Goal: Task Accomplishment & Management: Complete application form

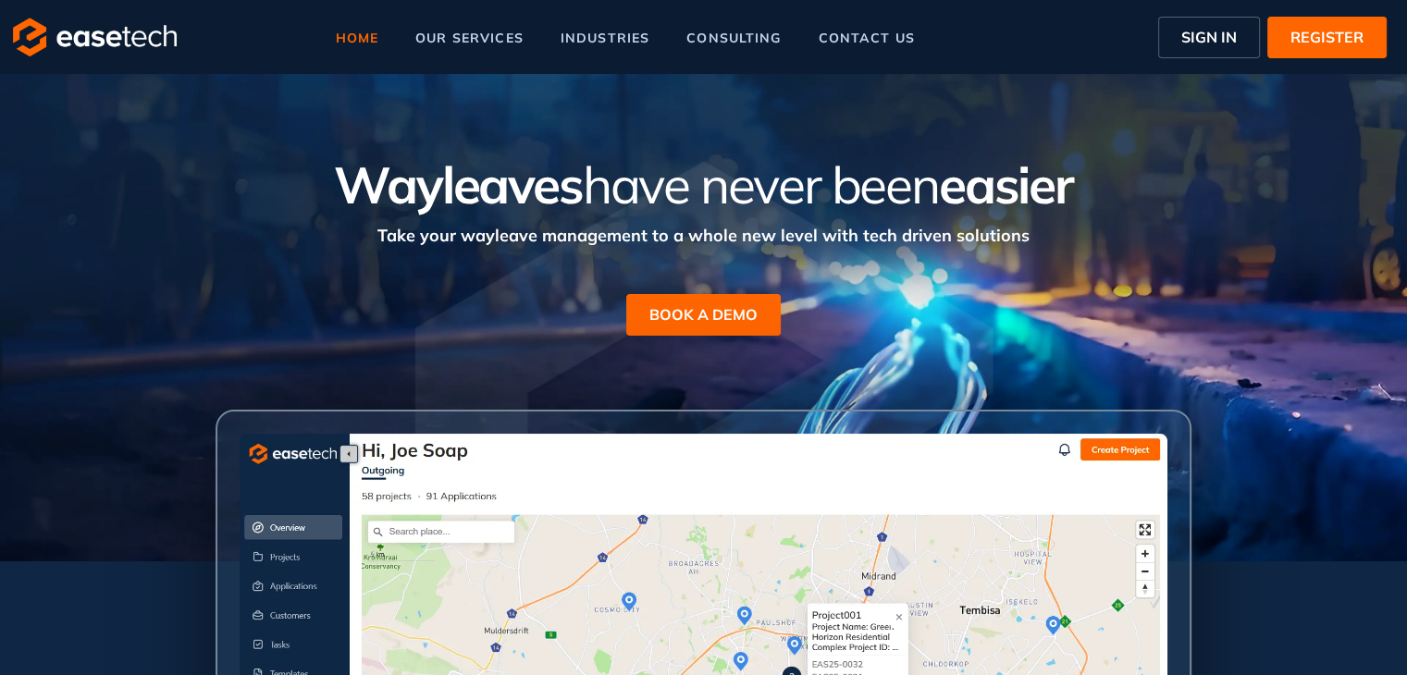
click at [1240, 42] on button "SIGN IN" at bounding box center [1209, 38] width 102 height 42
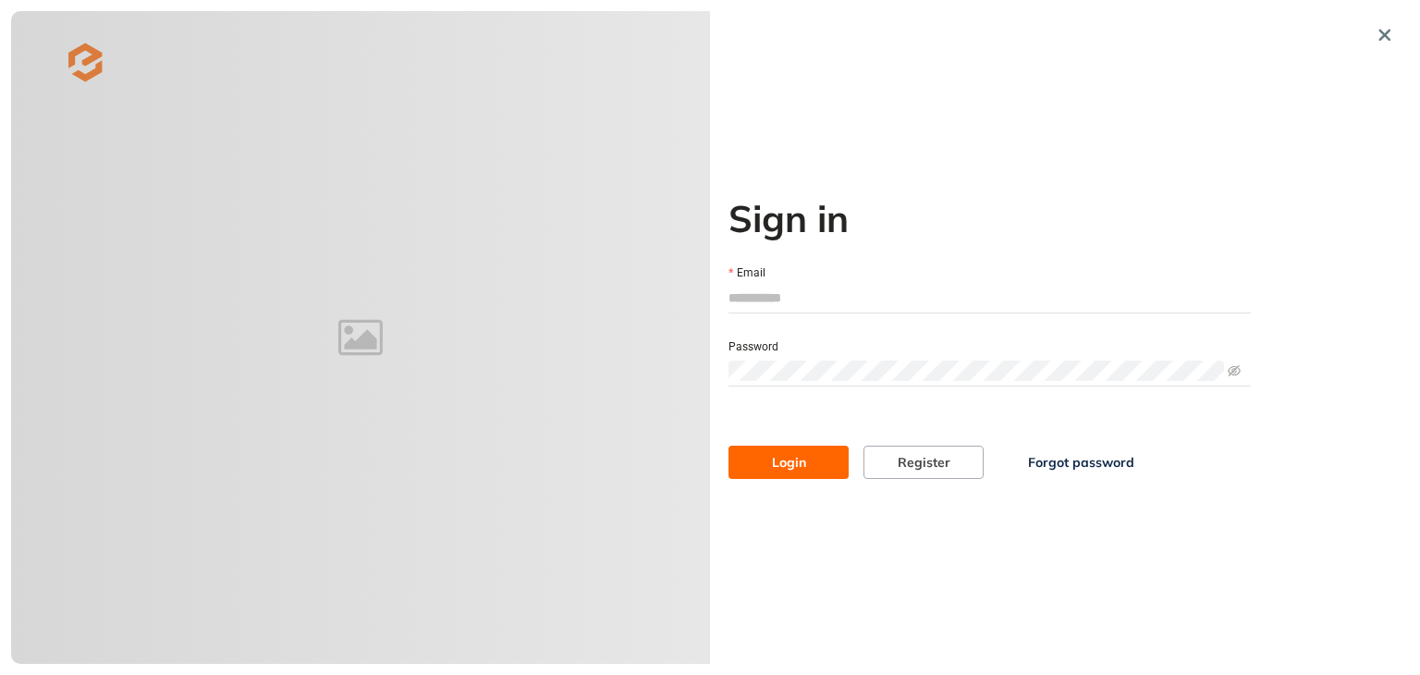
type input "**********"
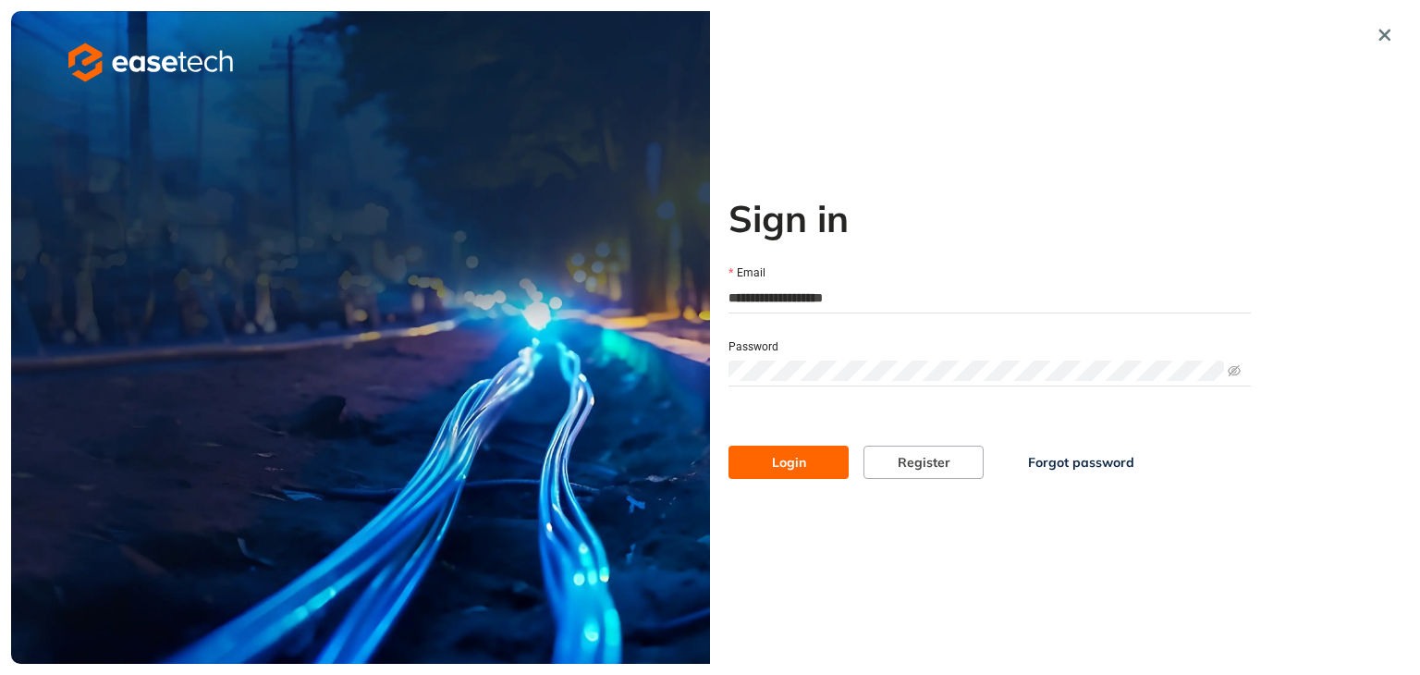
click at [779, 454] on span "Login" at bounding box center [789, 462] width 34 height 20
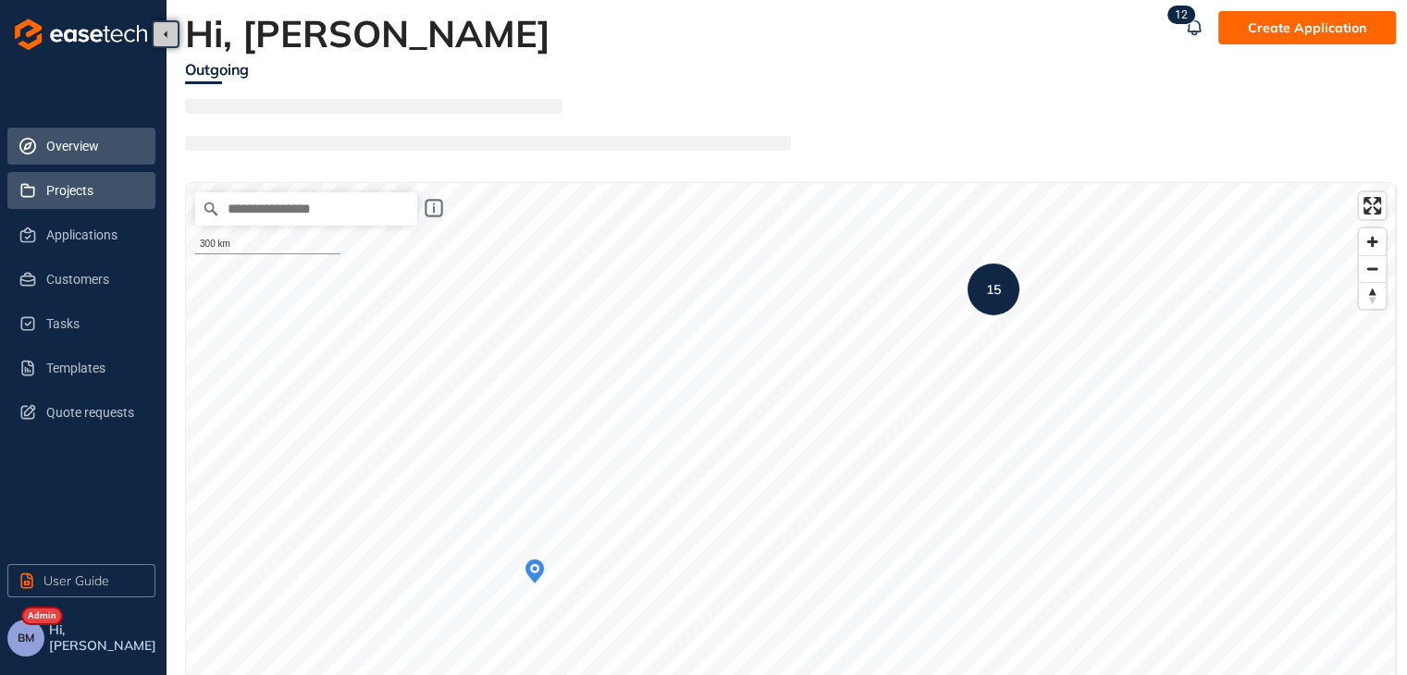
click at [67, 191] on span "Projects" at bounding box center [93, 190] width 94 height 37
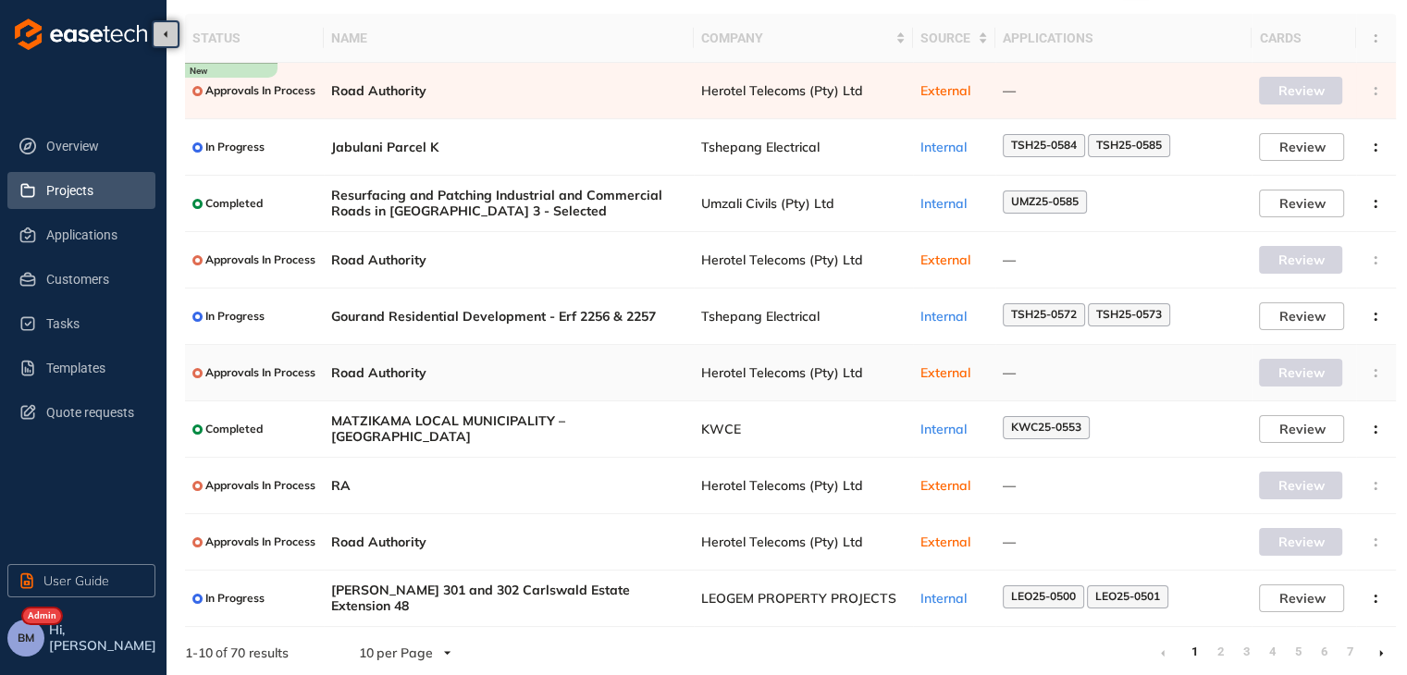
scroll to position [120, 0]
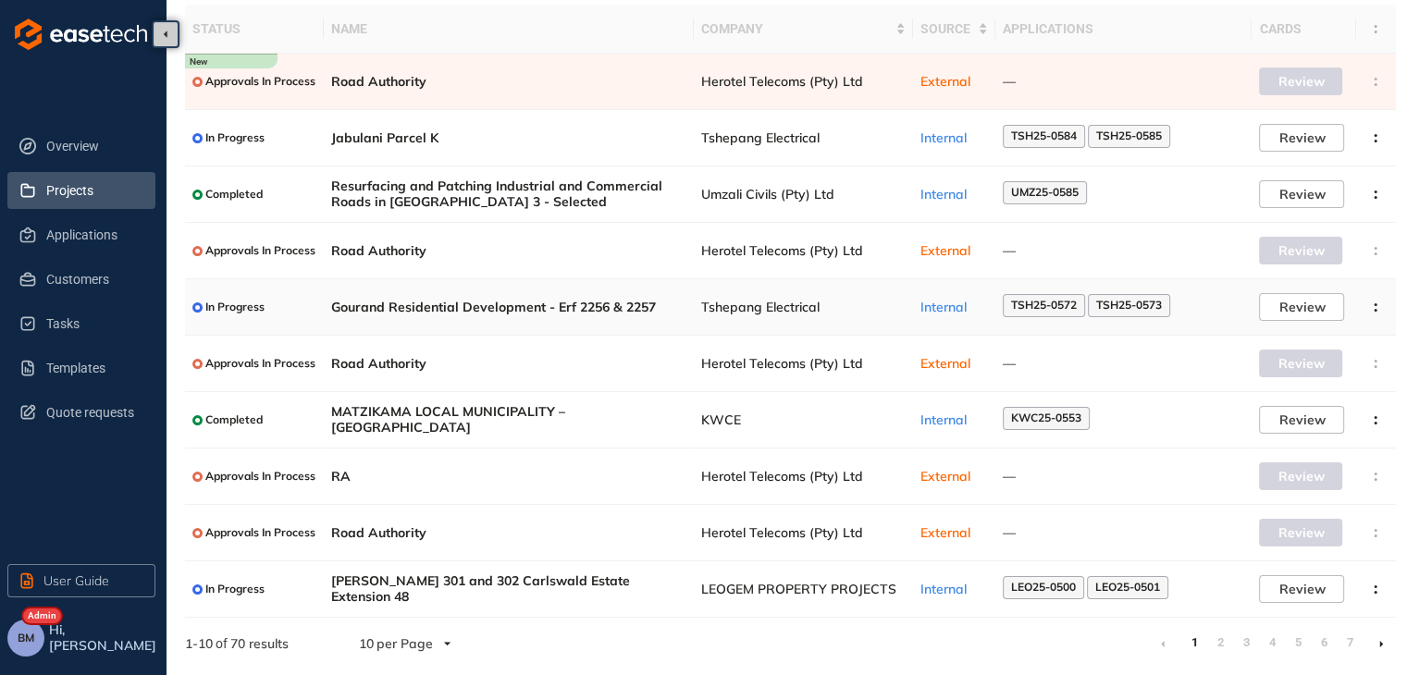
click at [749, 300] on span "Tshepang Electrical" at bounding box center [803, 308] width 204 height 16
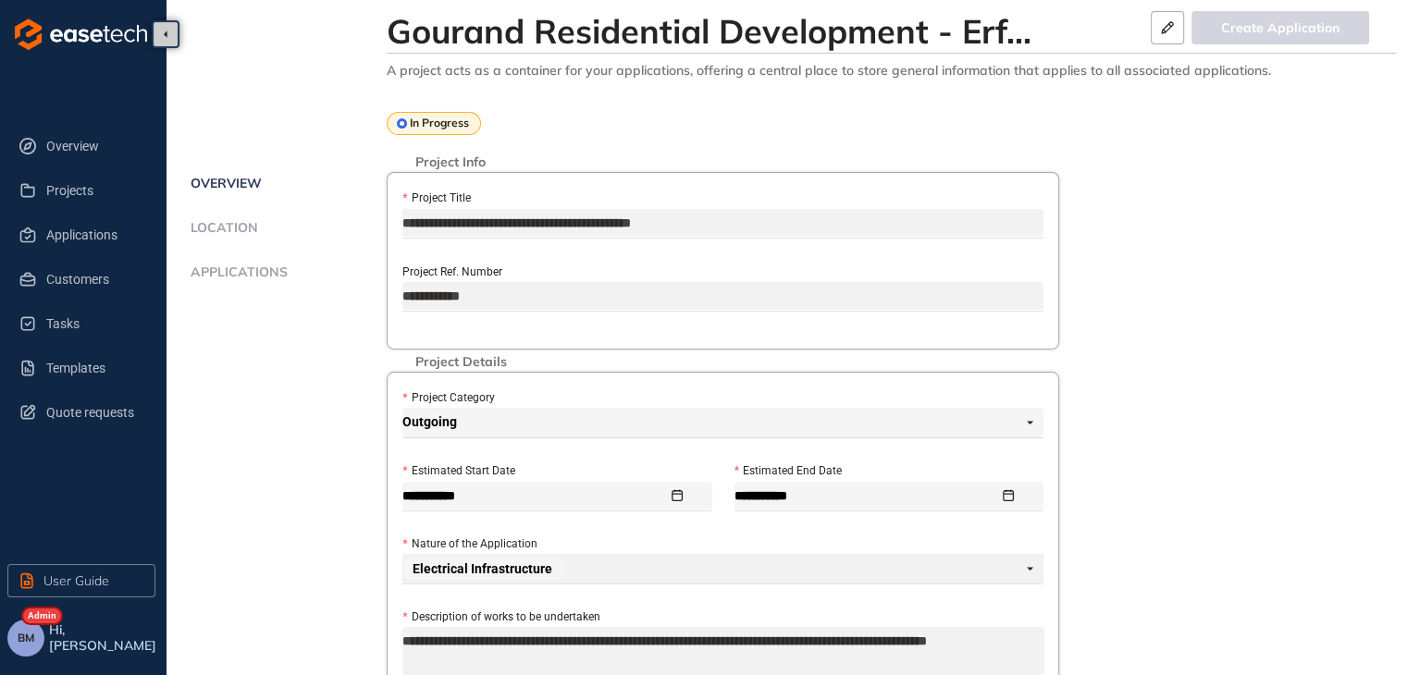
click at [237, 264] on ul "Overview Location Applications" at bounding box center [286, 248] width 202 height 152
click at [231, 267] on span "Applications" at bounding box center [236, 272] width 103 height 16
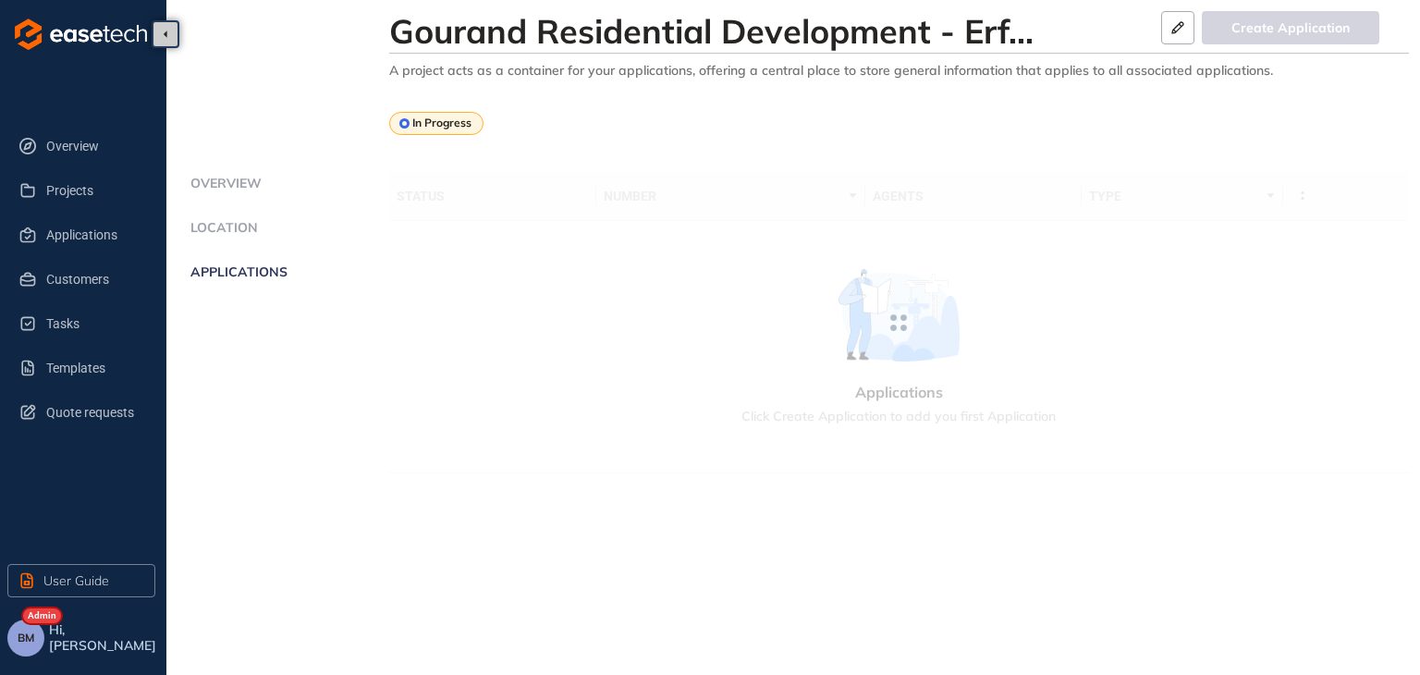
click at [269, 298] on li "Applications" at bounding box center [287, 282] width 204 height 37
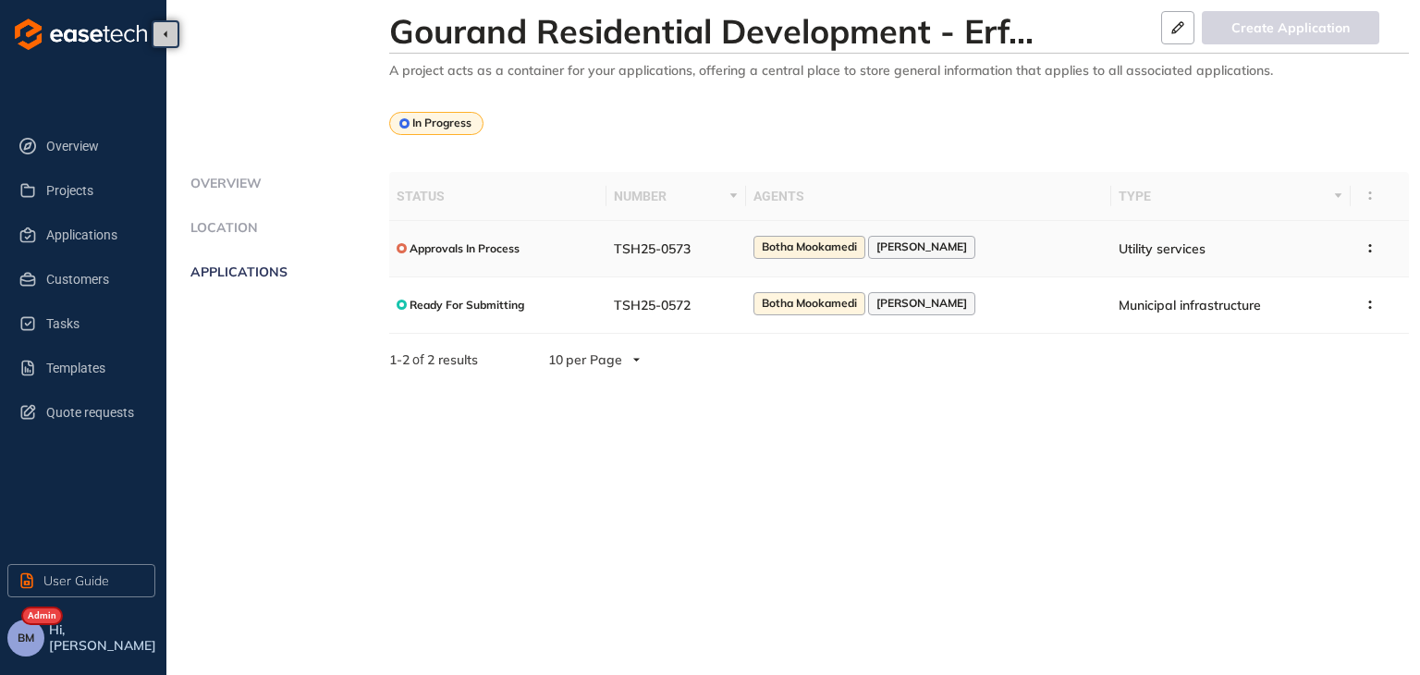
click at [857, 246] on span "Botha Mookamedi" at bounding box center [809, 246] width 95 height 13
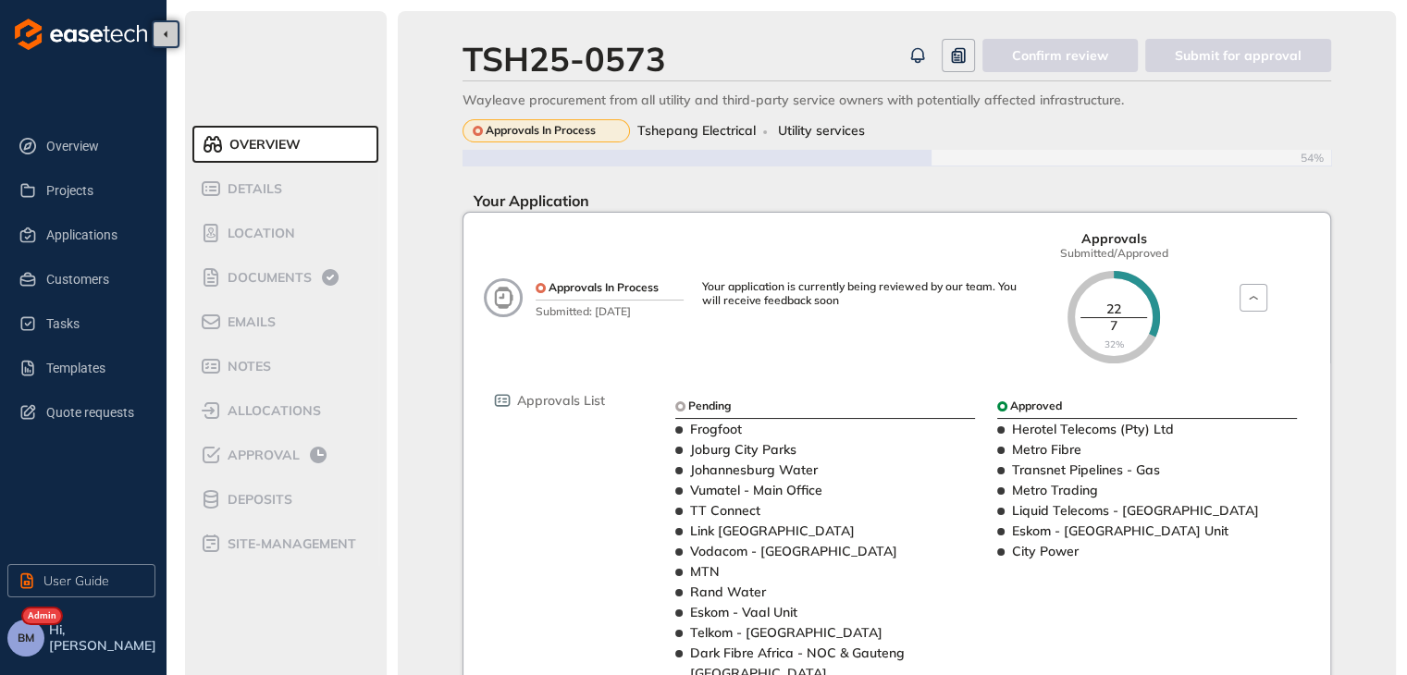
click at [255, 414] on span "allocations" at bounding box center [271, 411] width 99 height 16
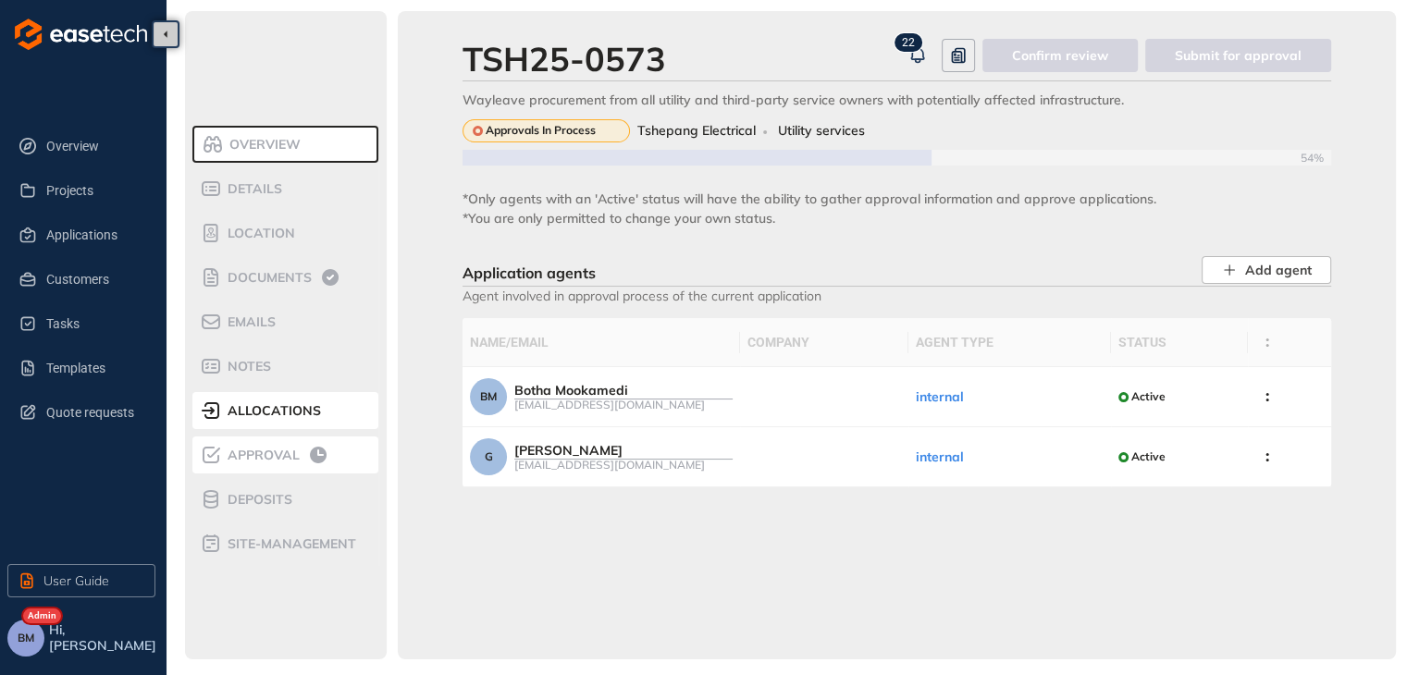
click at [252, 452] on span "Approval" at bounding box center [261, 456] width 78 height 16
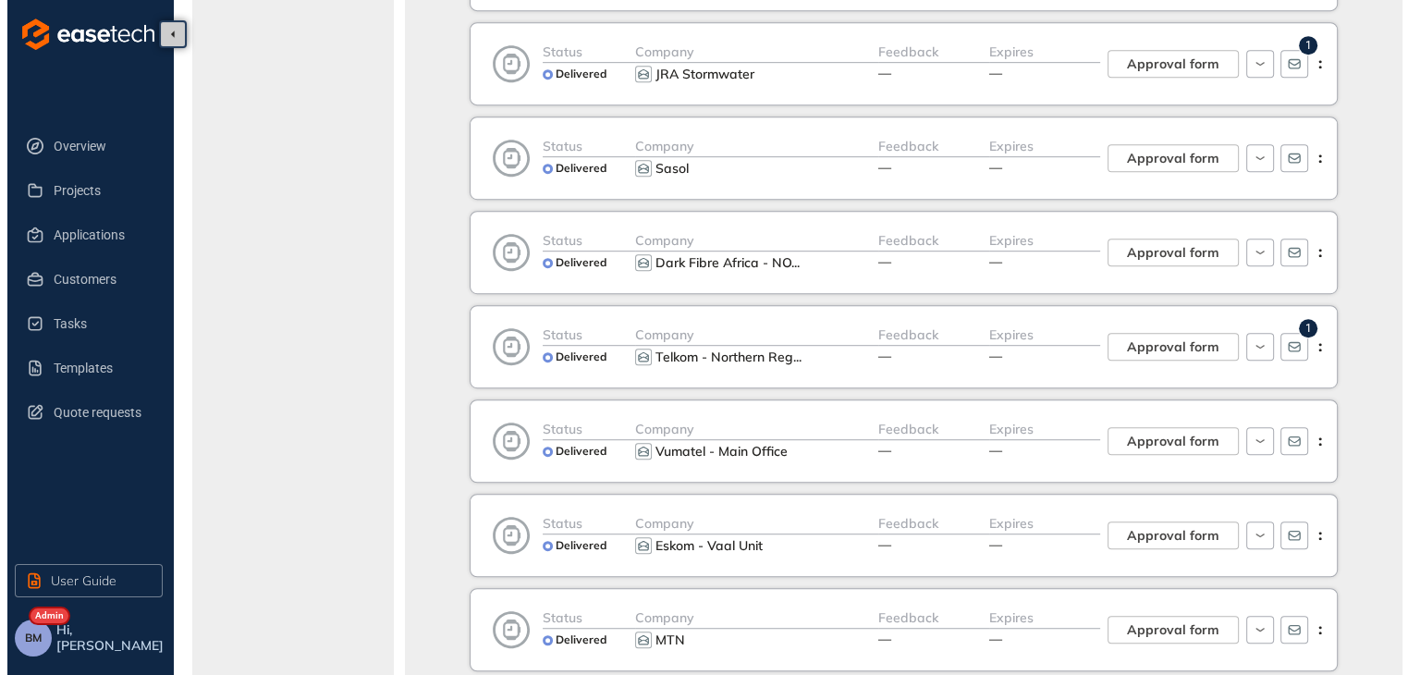
scroll to position [1017, 0]
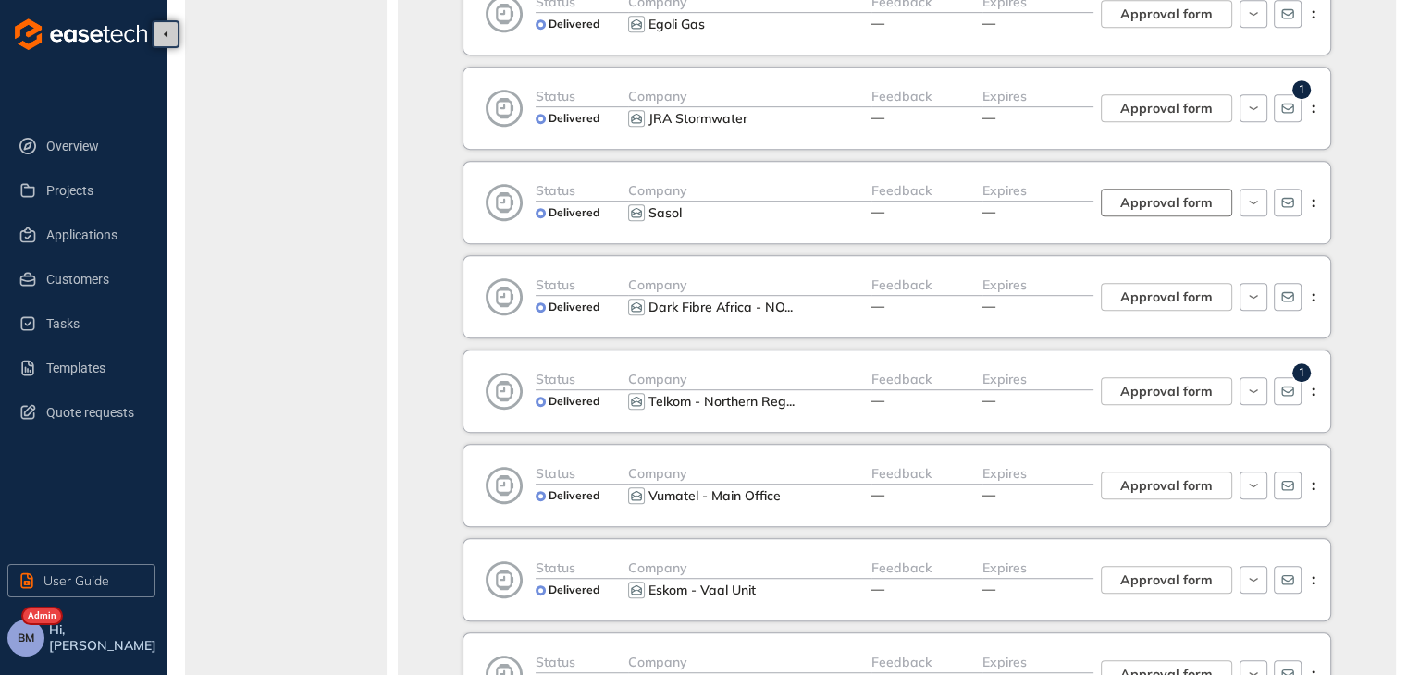
click at [1135, 205] on span "Approval form" at bounding box center [1166, 202] width 92 height 20
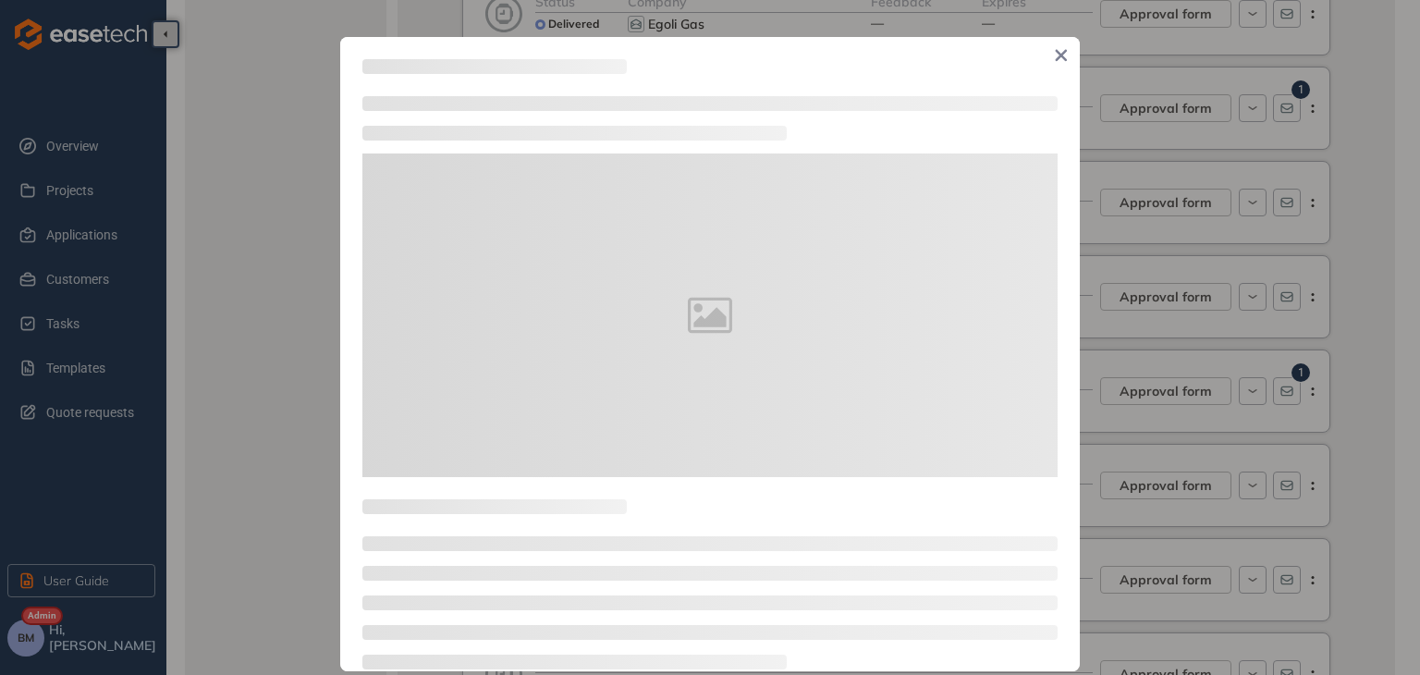
type textarea "**********"
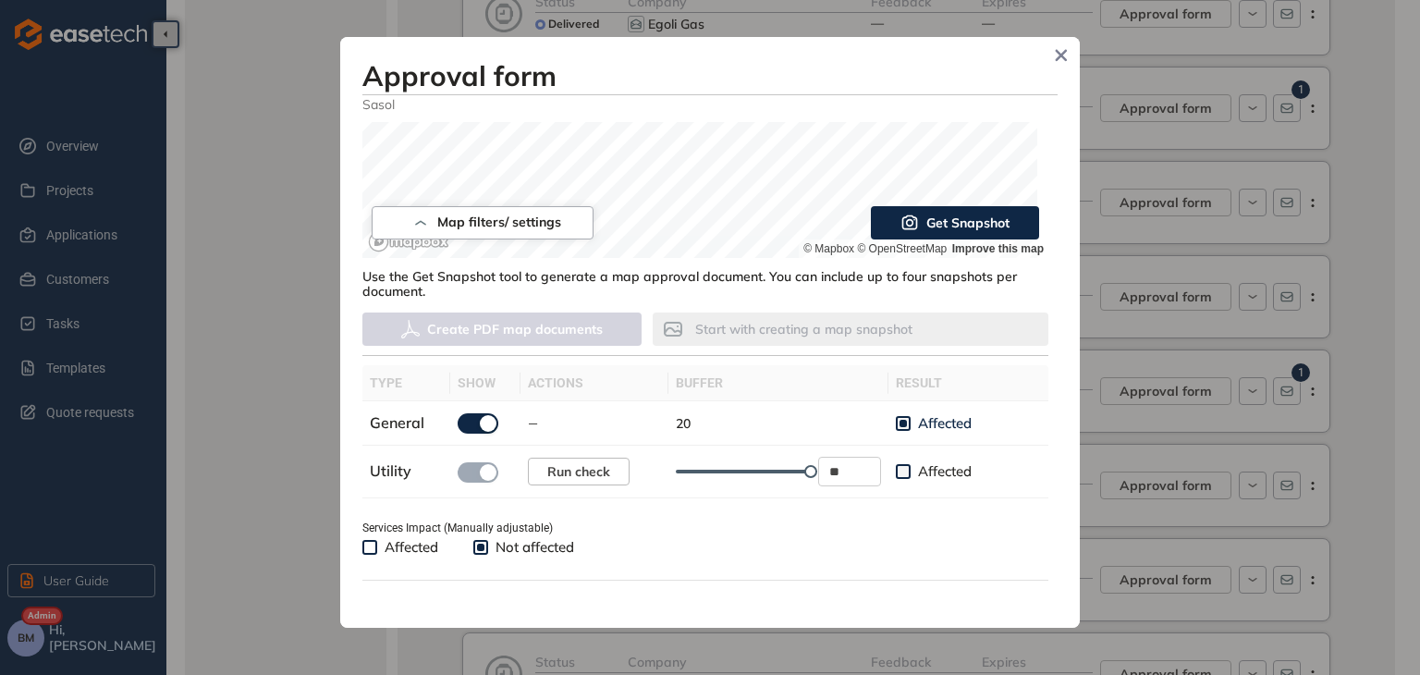
scroll to position [555, 0]
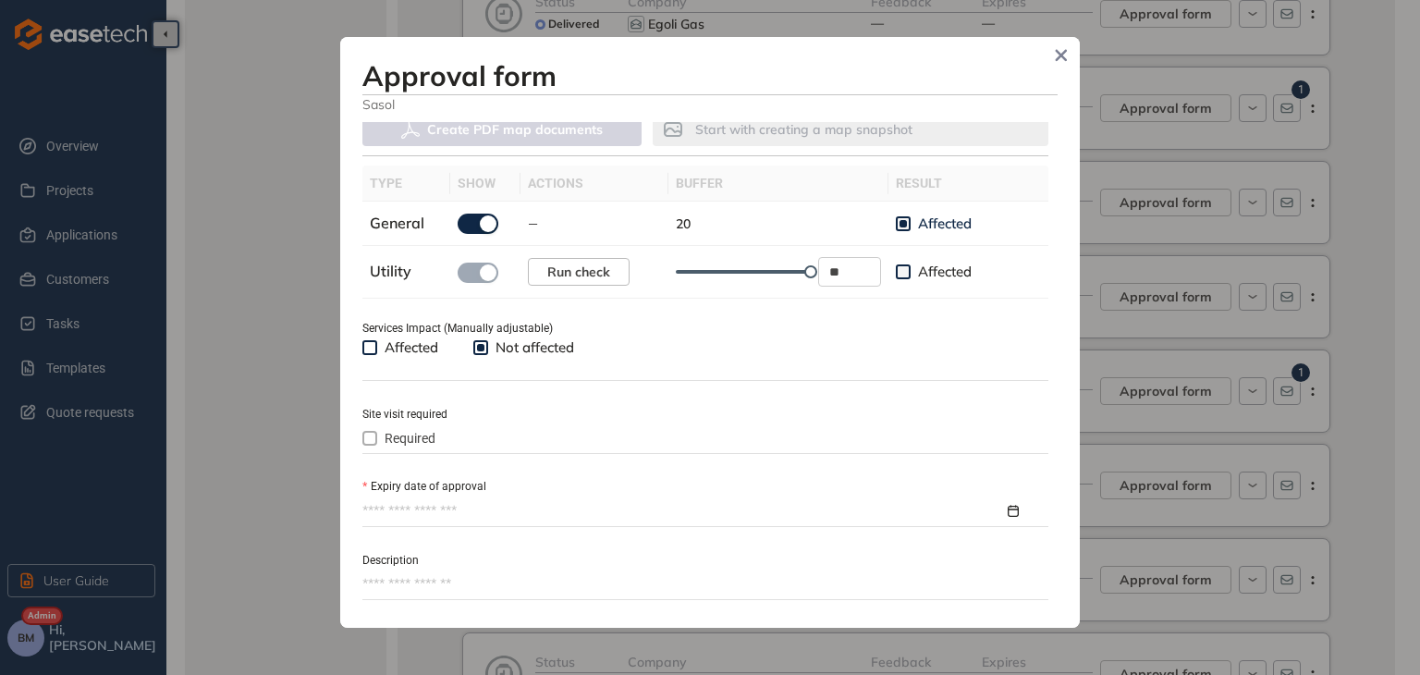
click at [392, 499] on div at bounding box center [705, 512] width 686 height 28
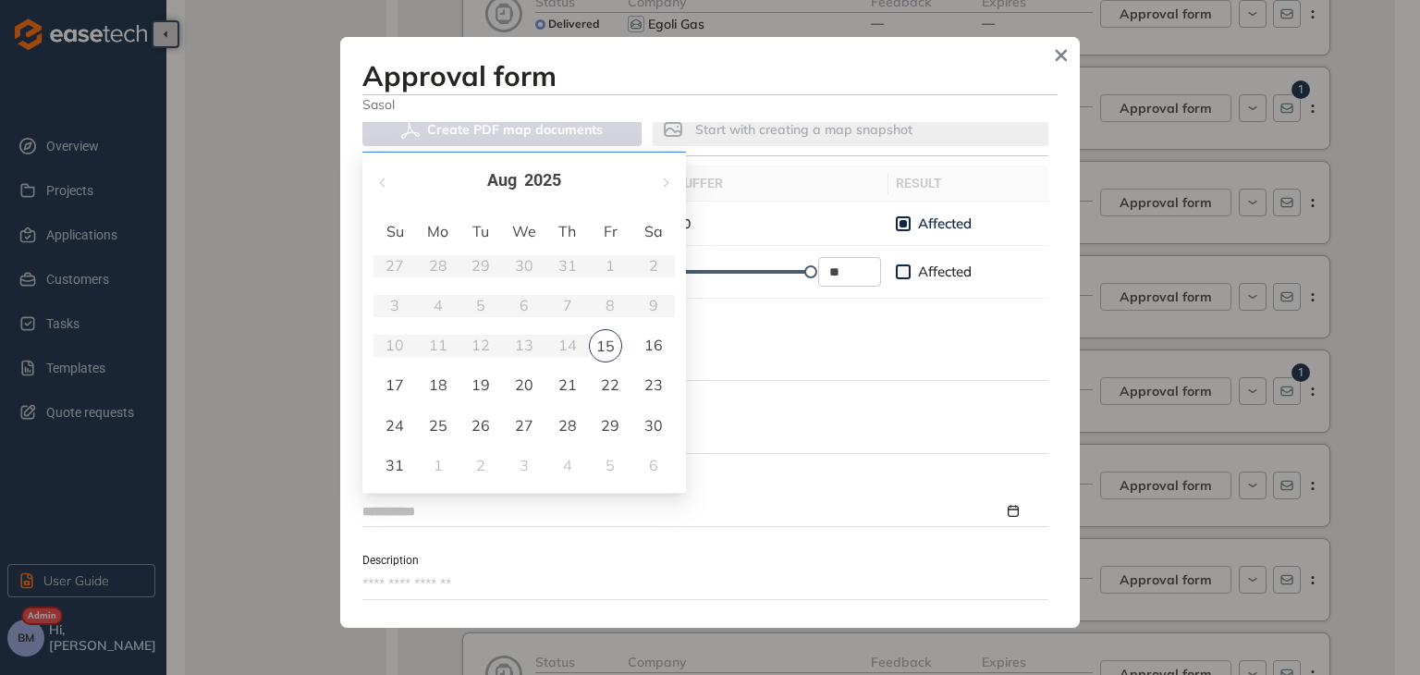
type input "**********"
click at [666, 184] on span "button" at bounding box center [664, 182] width 9 height 9
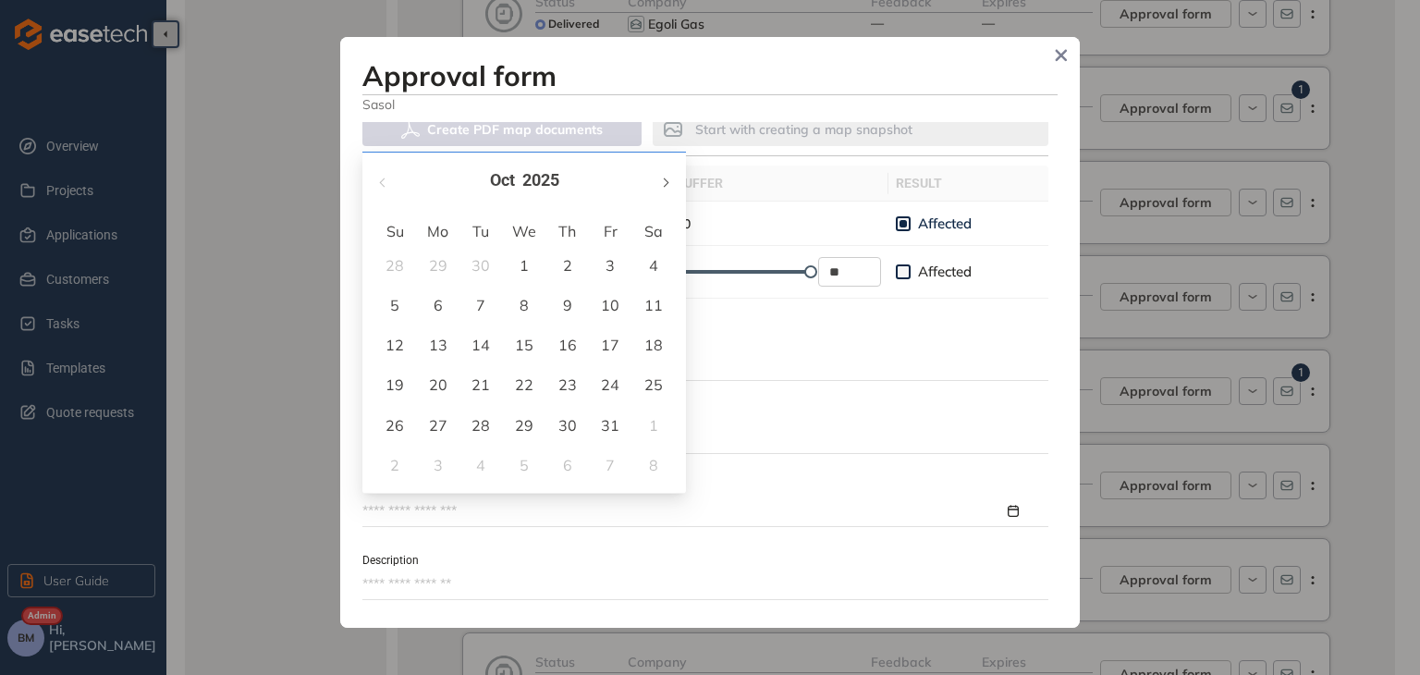
click at [666, 184] on span "button" at bounding box center [664, 182] width 9 height 9
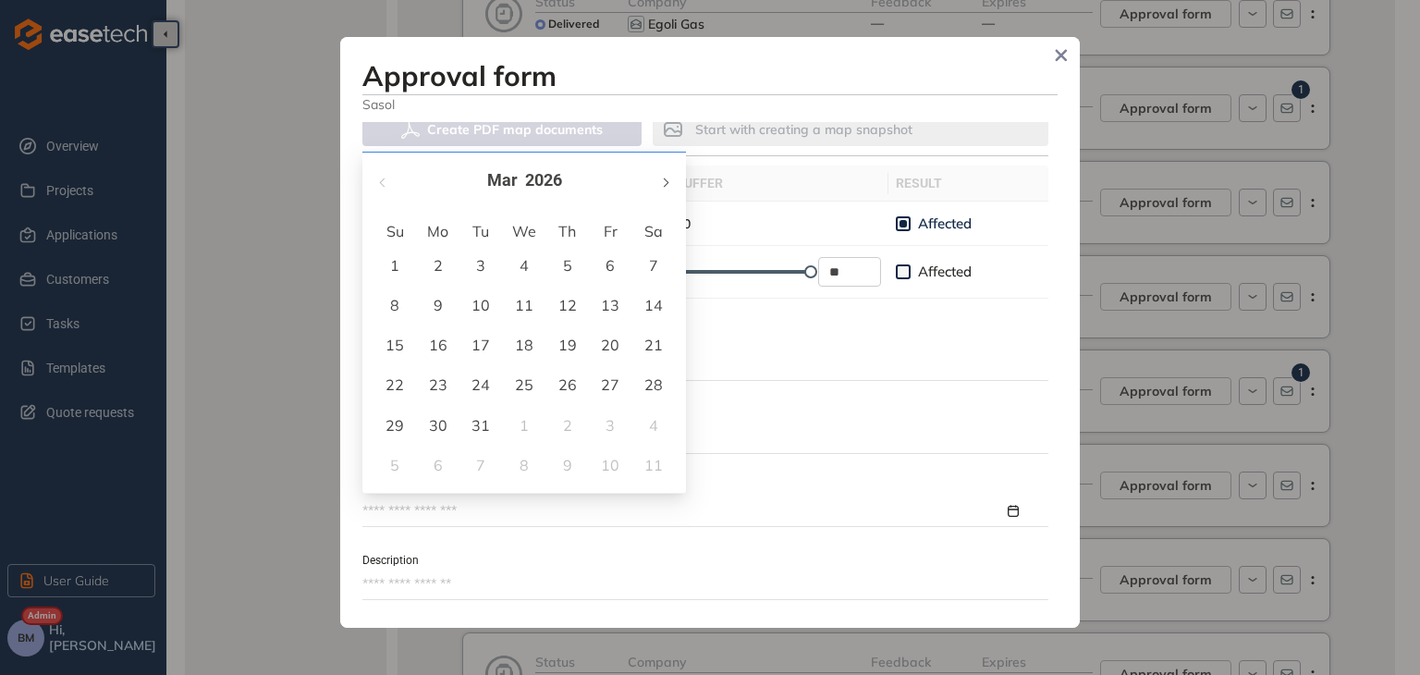
click at [666, 184] on span "button" at bounding box center [664, 182] width 9 height 9
click at [666, 186] on span "button" at bounding box center [664, 182] width 9 height 9
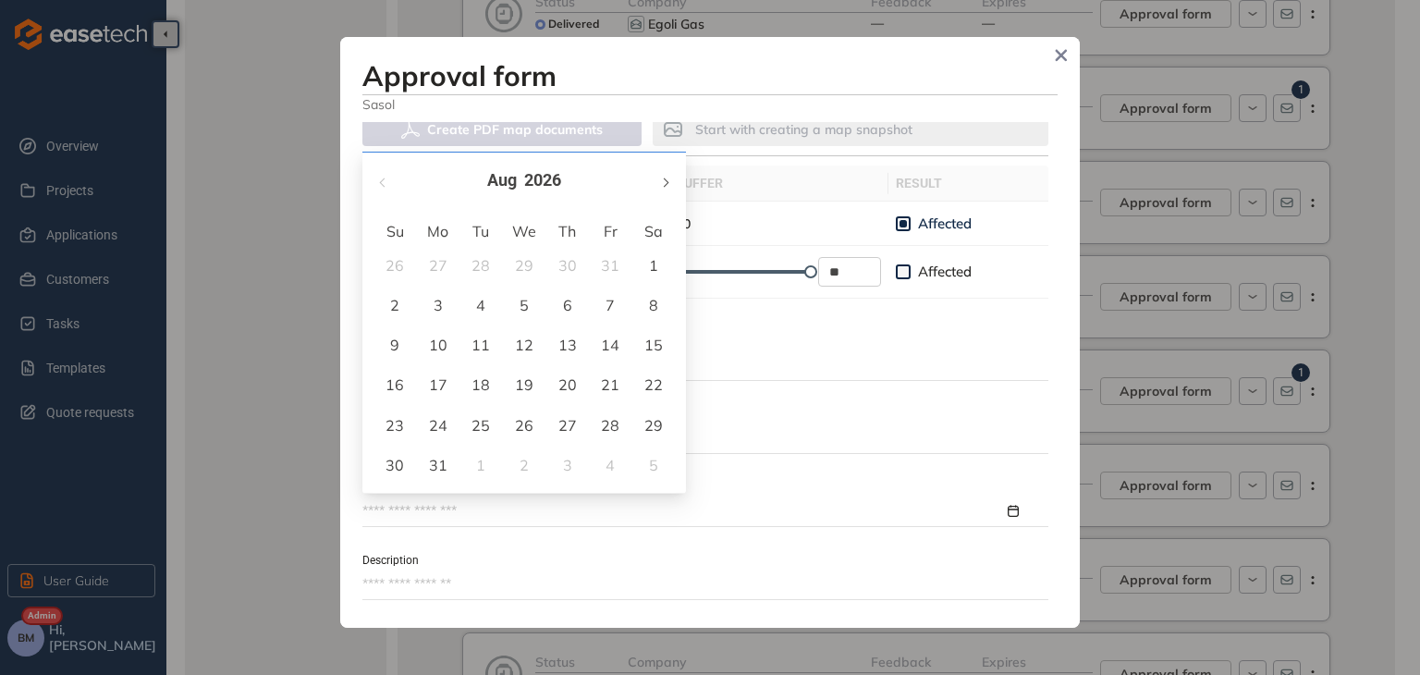
click at [666, 186] on span "button" at bounding box center [664, 182] width 9 height 9
click at [378, 181] on button "button" at bounding box center [384, 181] width 20 height 38
type input "**********"
click at [529, 350] on div "12" at bounding box center [524, 345] width 22 height 22
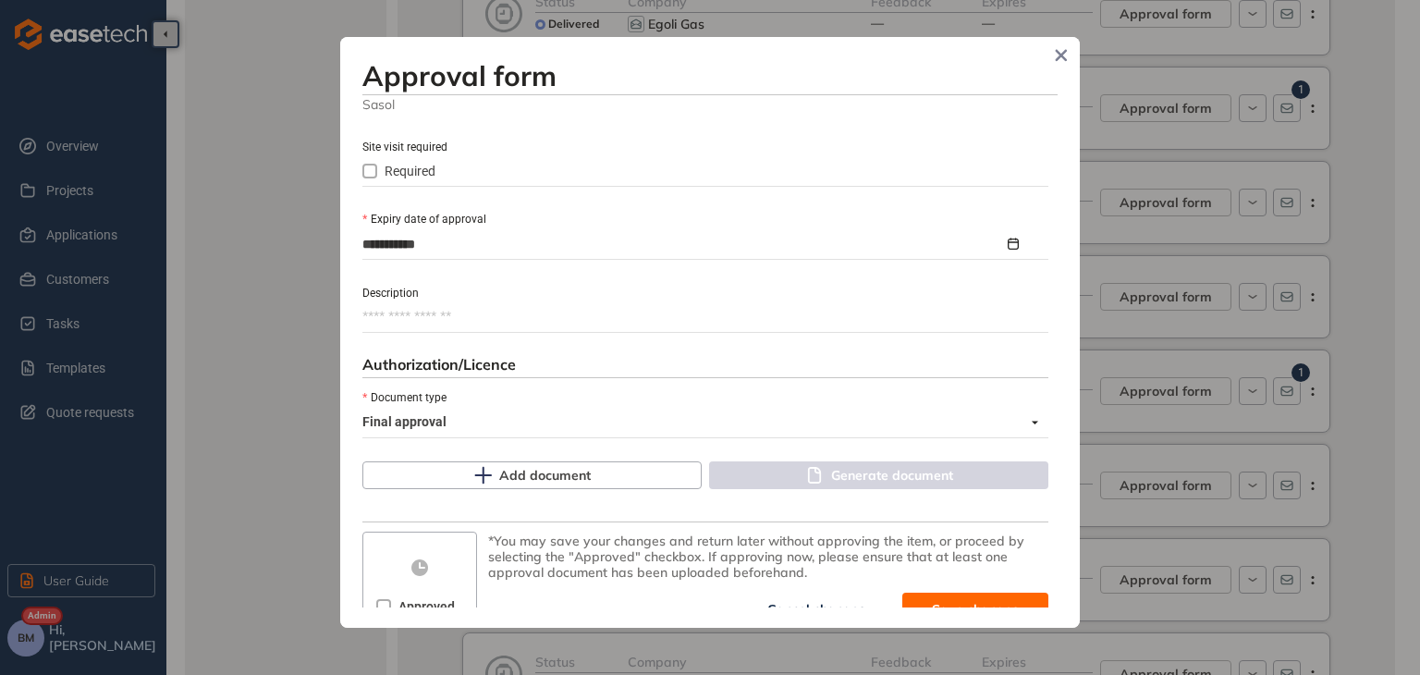
scroll to position [832, 0]
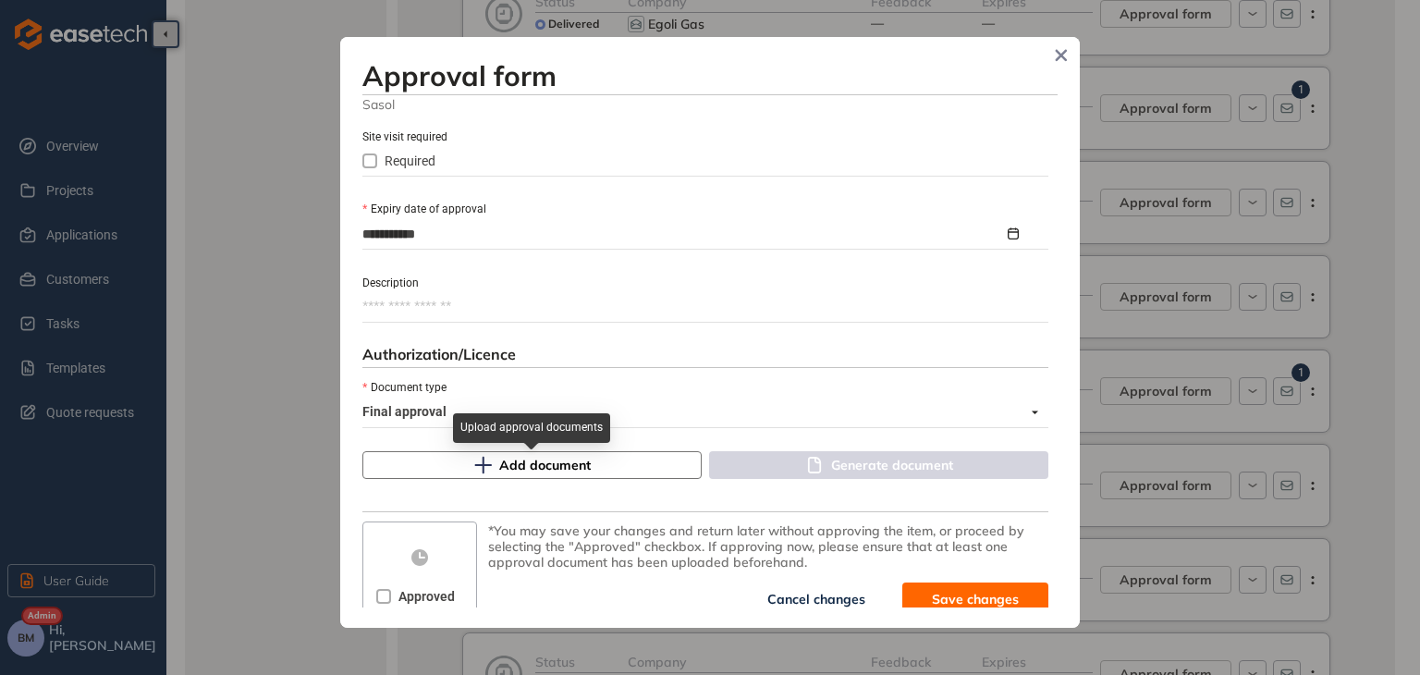
click at [512, 463] on span "Add document" at bounding box center [545, 465] width 92 height 20
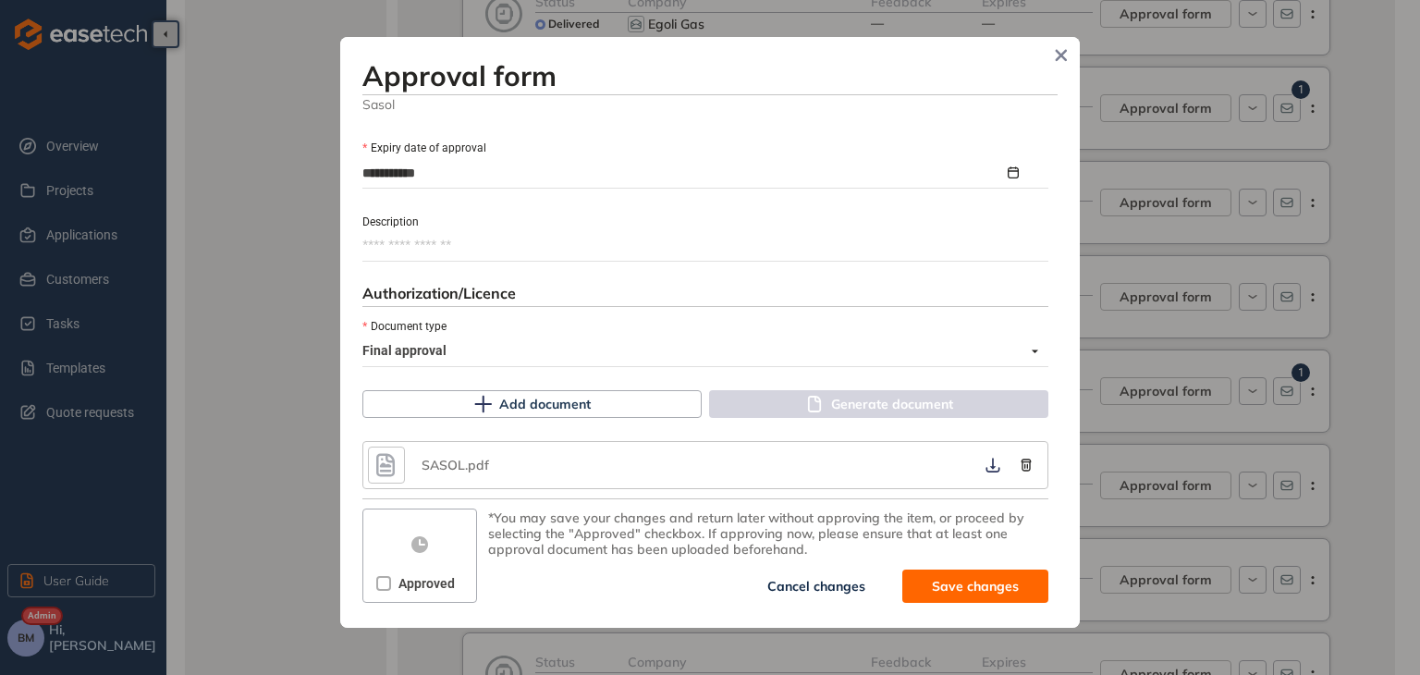
scroll to position [896, 0]
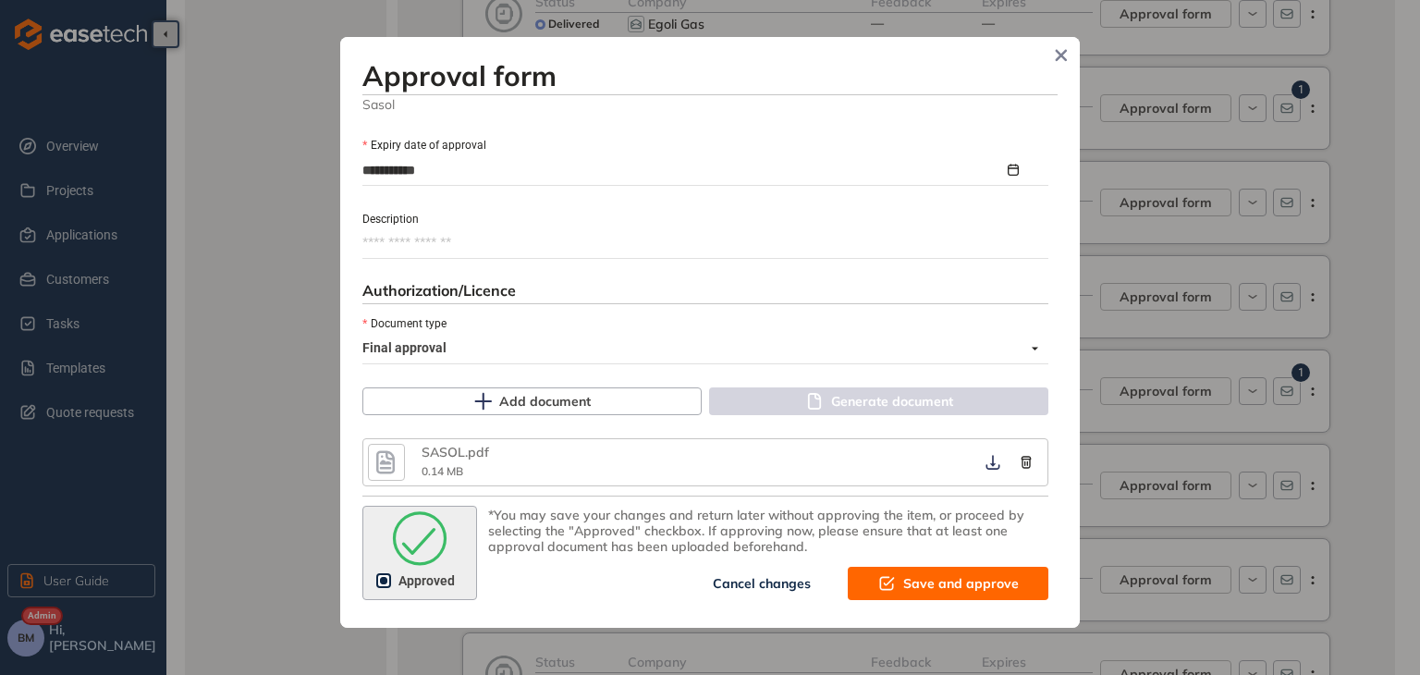
click at [906, 585] on span "Save and approve" at bounding box center [961, 583] width 116 height 20
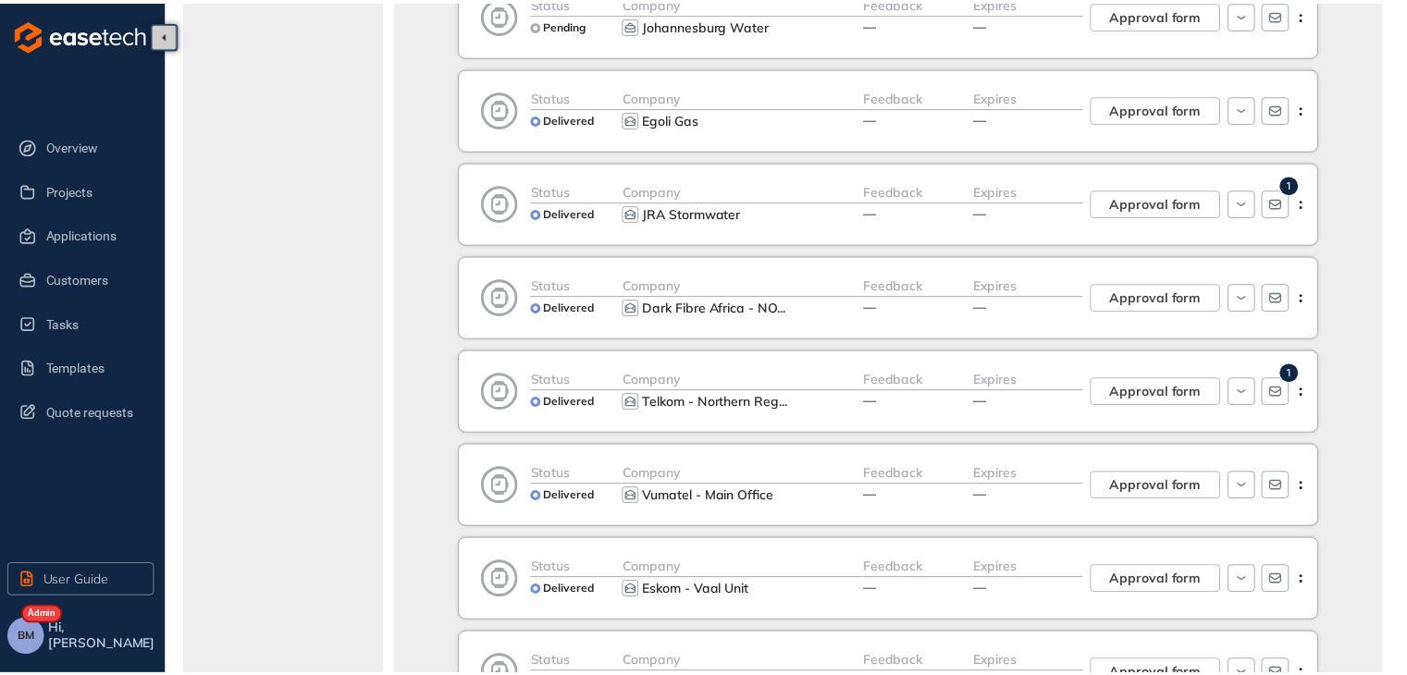
scroll to position [1130, 0]
